Goal: Information Seeking & Learning: Learn about a topic

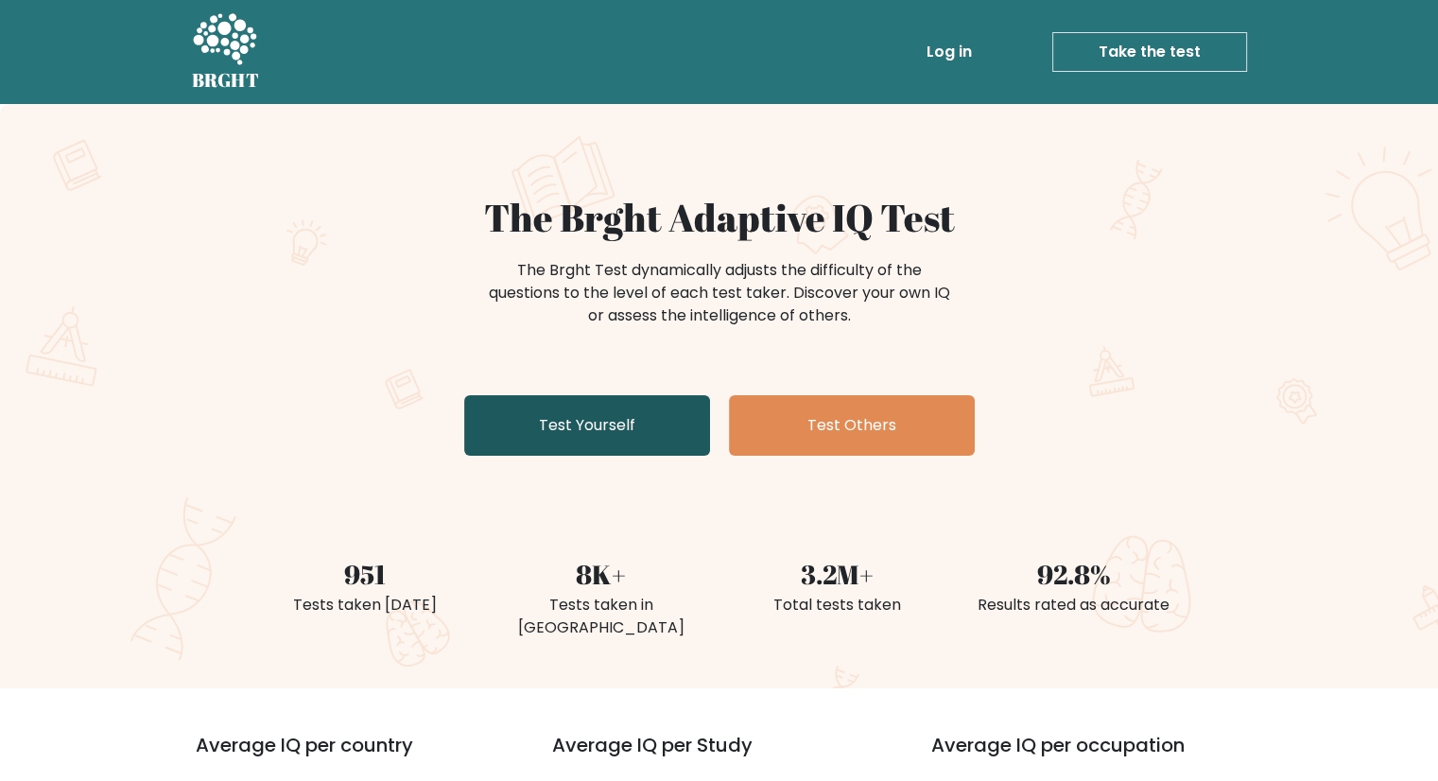
click at [624, 407] on link "Test Yourself" at bounding box center [587, 425] width 246 height 61
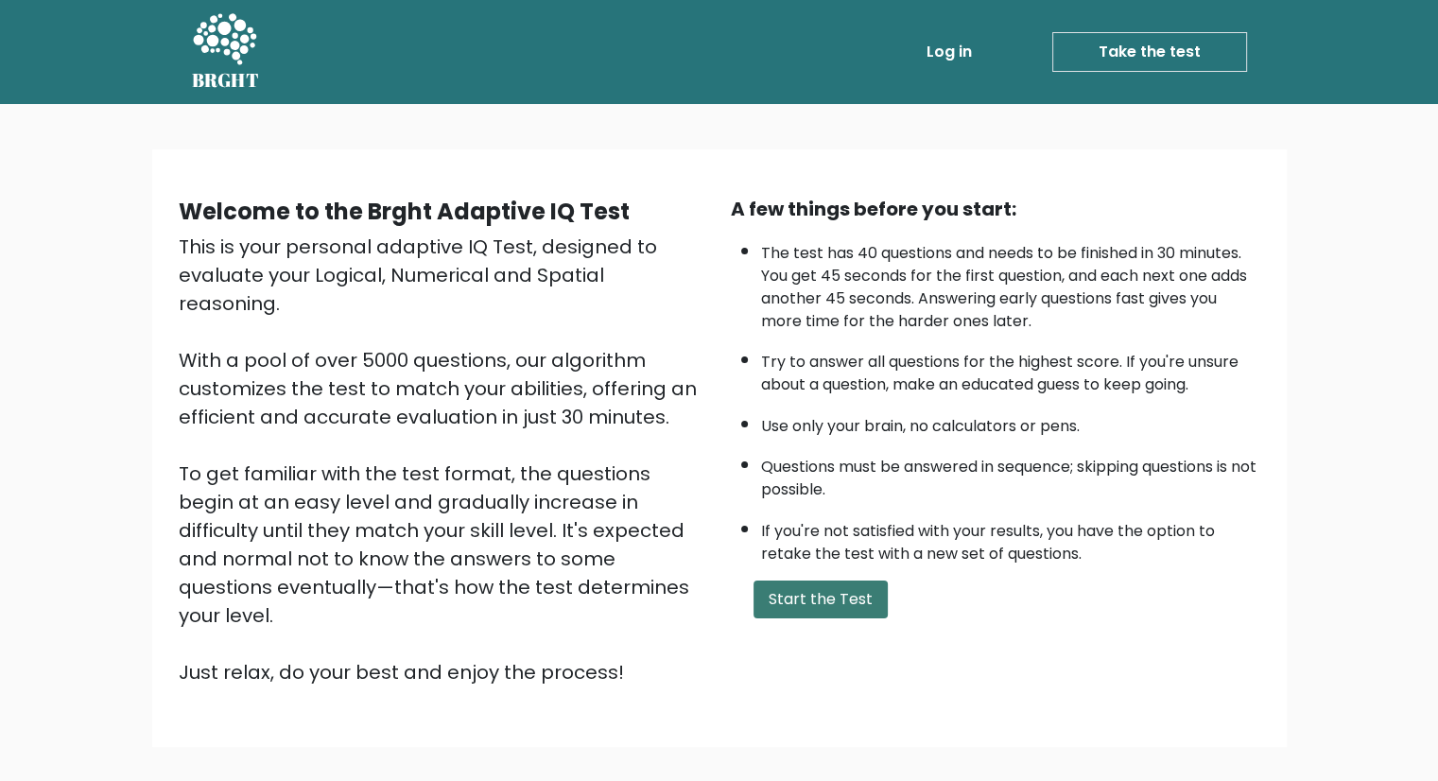
click at [841, 608] on button "Start the Test" at bounding box center [821, 600] width 134 height 38
